Goal: Transaction & Acquisition: Purchase product/service

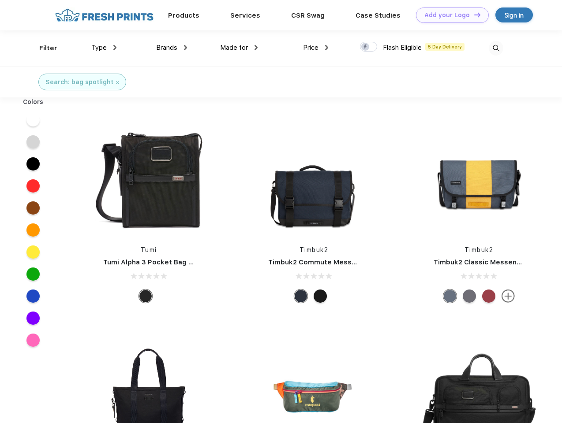
click at [449, 15] on link "Add your Logo Design Tool" at bounding box center [452, 14] width 73 height 15
click at [0, 0] on div "Design Tool" at bounding box center [0, 0] width 0 height 0
click at [473, 15] on link "Add your Logo Design Tool" at bounding box center [452, 14] width 73 height 15
click at [42, 48] on div "Filter" at bounding box center [48, 48] width 18 height 10
click at [104, 48] on span "Type" at bounding box center [98, 48] width 15 height 8
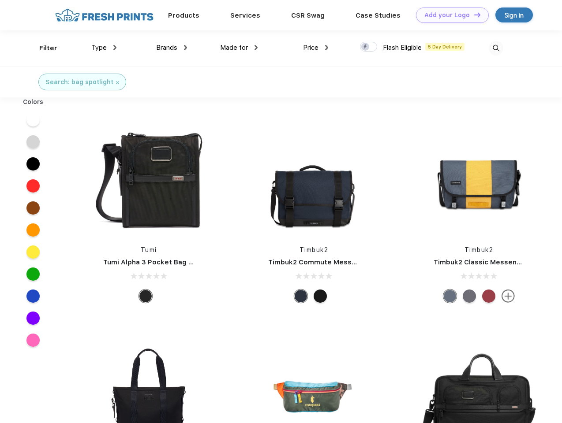
click at [171, 48] on span "Brands" at bounding box center [166, 48] width 21 height 8
click at [239, 48] on span "Made for" at bounding box center [234, 48] width 28 height 8
click at [316, 48] on span "Price" at bounding box center [310, 48] width 15 height 8
click at [368, 47] on div at bounding box center [368, 47] width 17 height 10
click at [365, 47] on input "checkbox" at bounding box center [363, 44] width 6 height 6
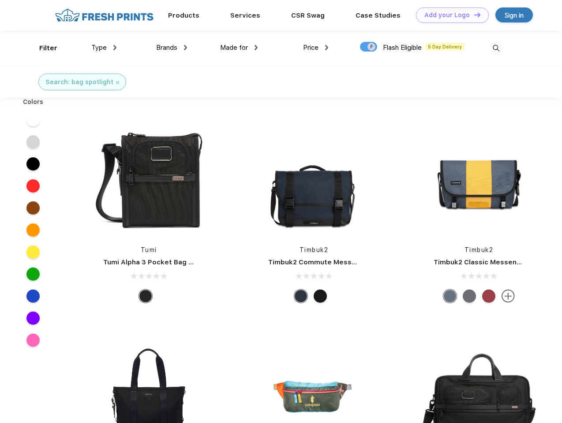
click at [495, 48] on img at bounding box center [495, 48] width 15 height 15
